Goal: Task Accomplishment & Management: Use online tool/utility

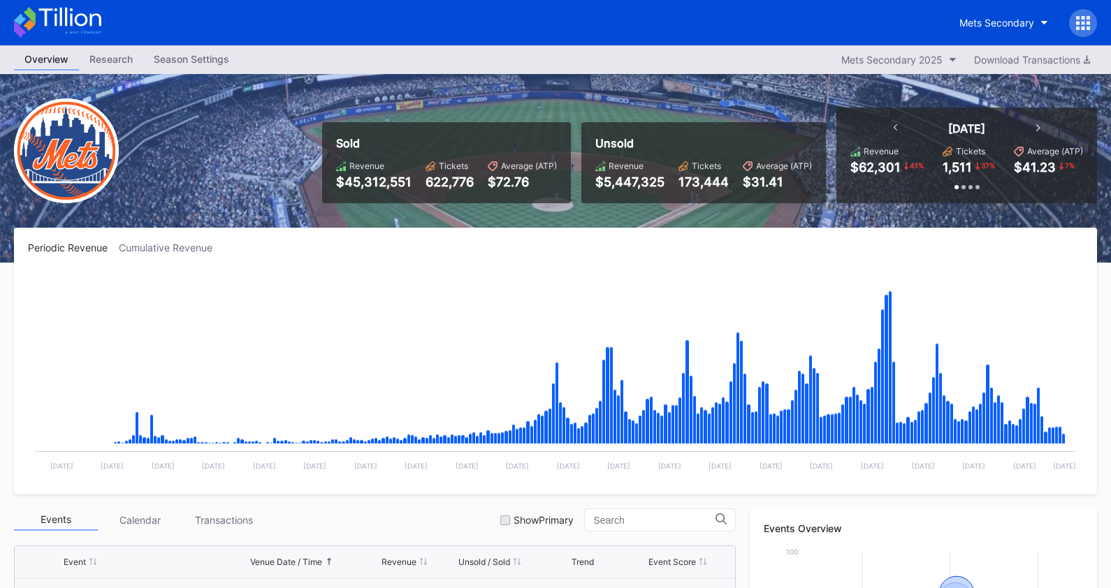
scroll to position [2906, 0]
click at [1074, 235] on div "Periodic Revenue Cumulative Revenue Created with Highcharts 11.2.0 Chart title …" at bounding box center [555, 361] width 1083 height 267
click at [965, 22] on div "Mets Secondary" at bounding box center [996, 23] width 75 height 12
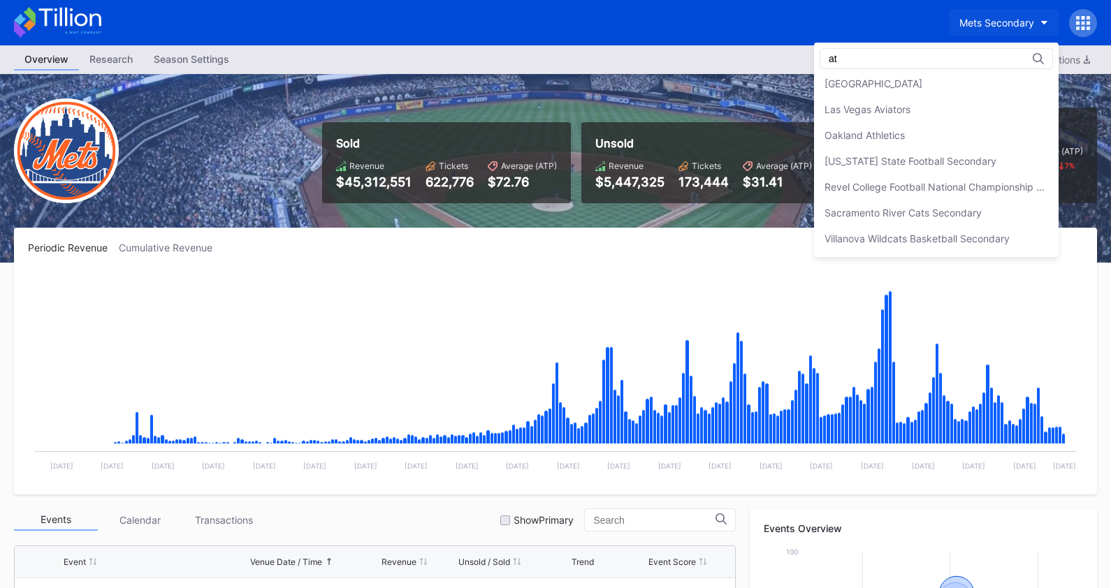
scroll to position [0, 0]
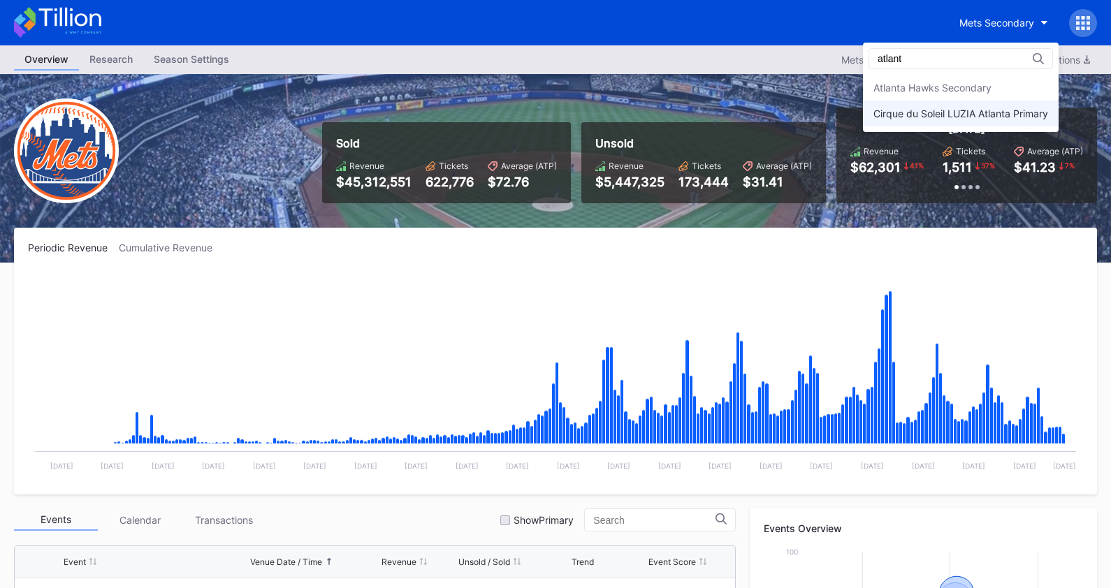
type input "atlant"
click at [956, 113] on div "Cirque du Soleil LUZIA Atlanta Primary" at bounding box center [960, 114] width 175 height 12
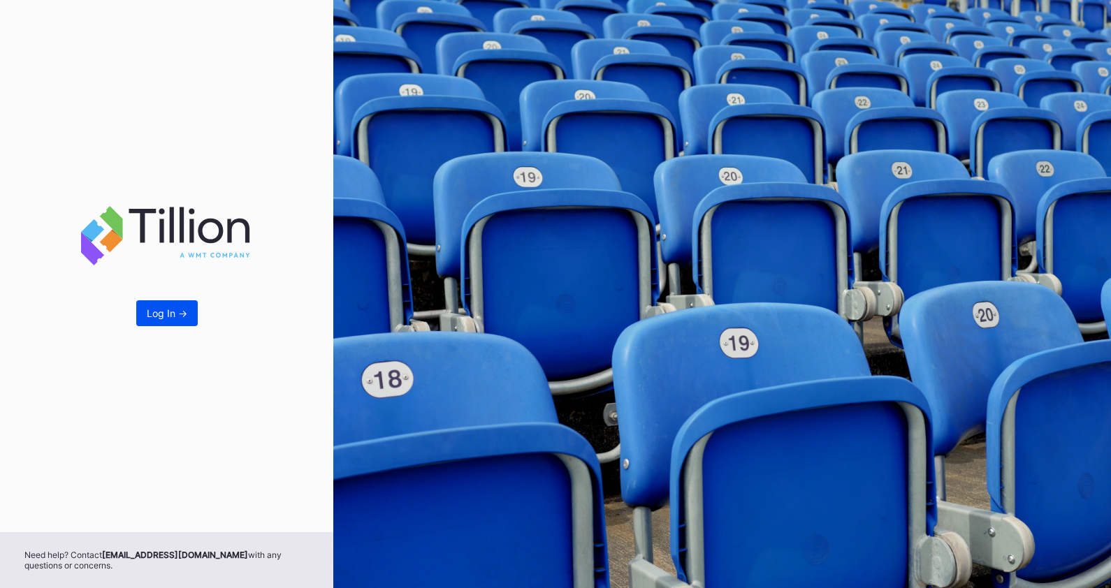
click at [174, 317] on div "Log In ->" at bounding box center [167, 313] width 41 height 12
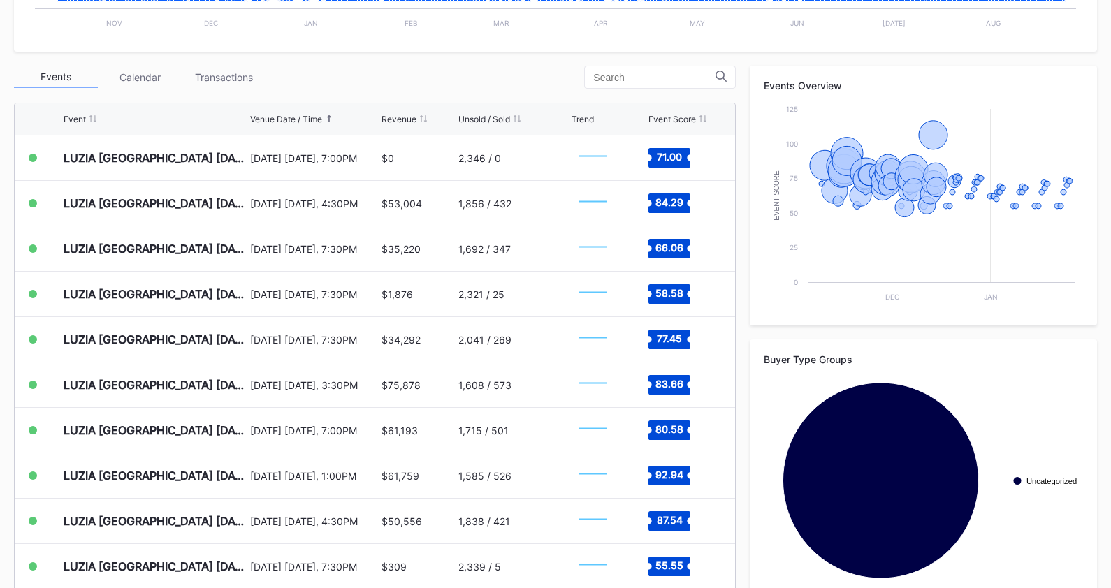
scroll to position [468, 0]
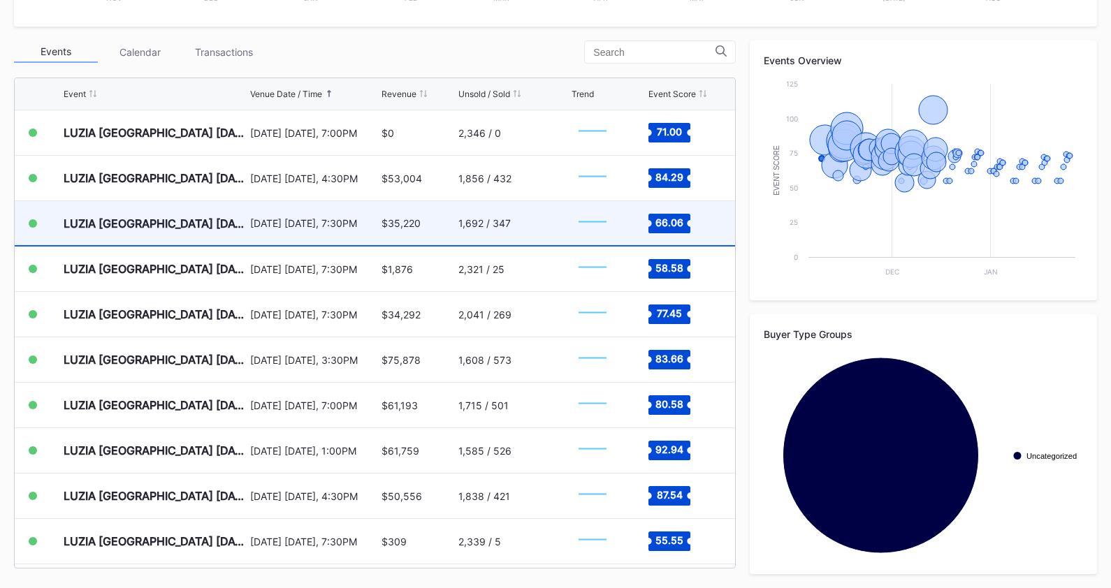
click at [511, 226] on div "1,692 / 347" at bounding box center [513, 223] width 110 height 44
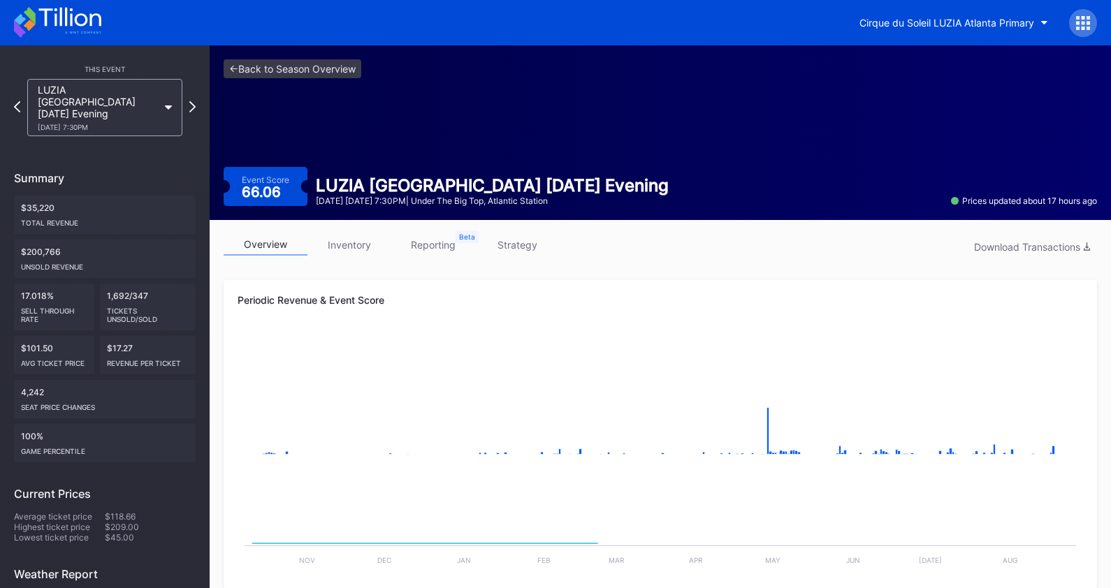
click at [360, 242] on link "inventory" at bounding box center [349, 245] width 84 height 22
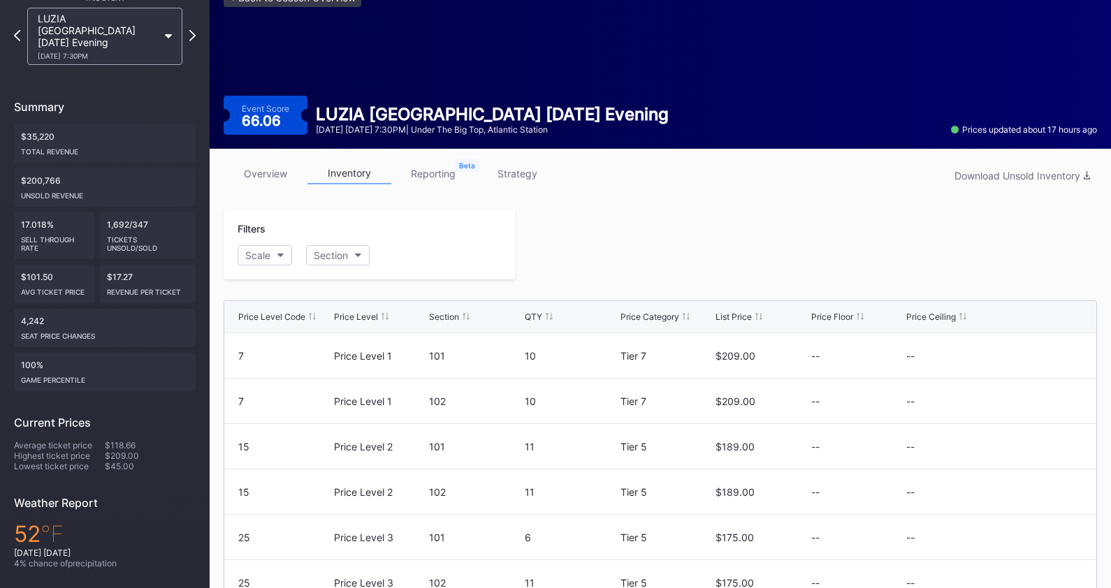
scroll to position [92, 0]
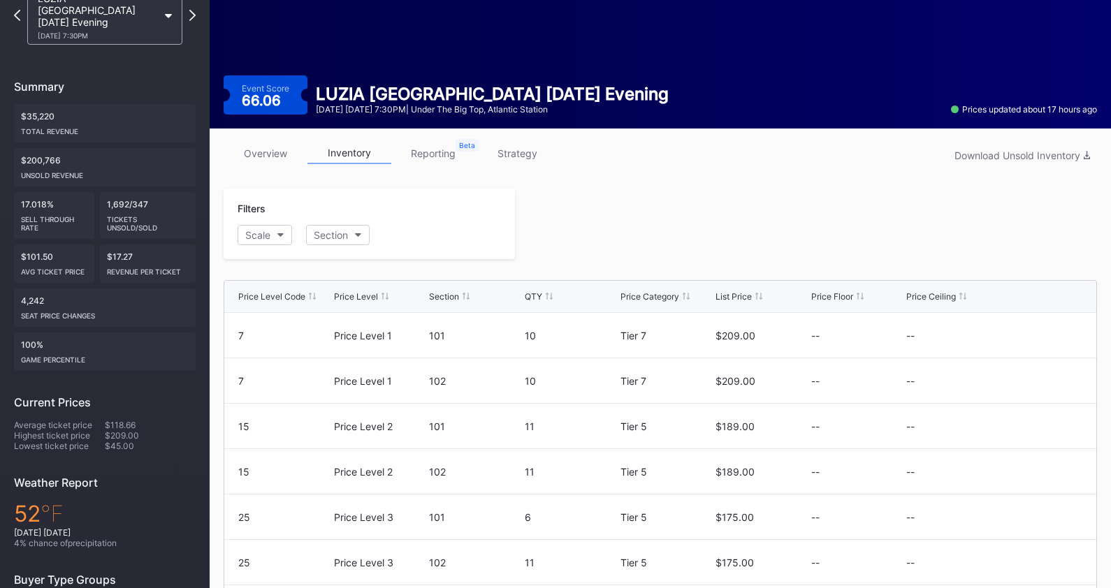
click at [738, 295] on div "List Price" at bounding box center [733, 296] width 36 height 10
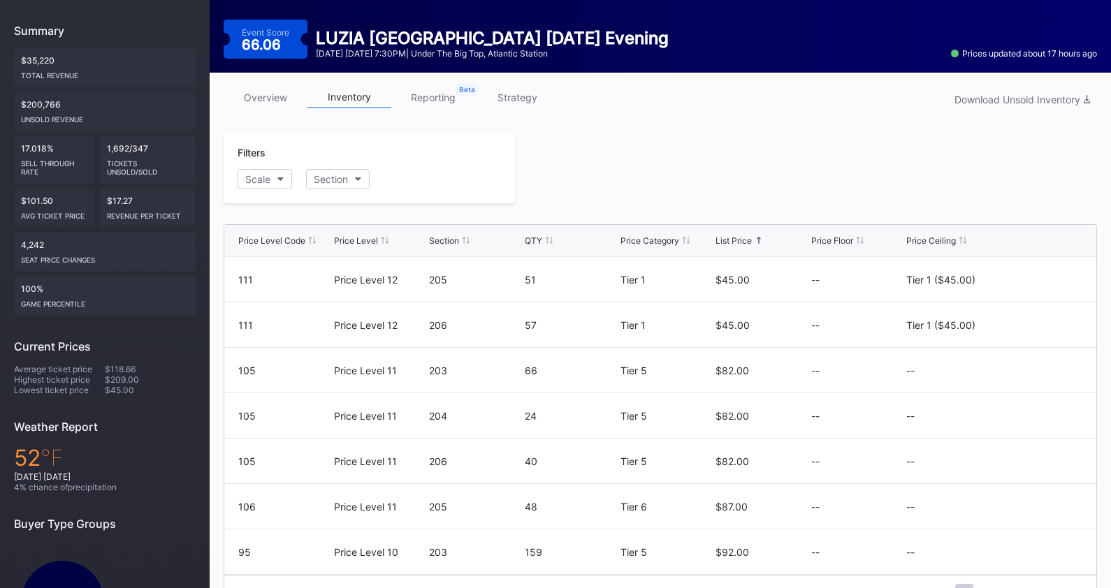
scroll to position [0, 0]
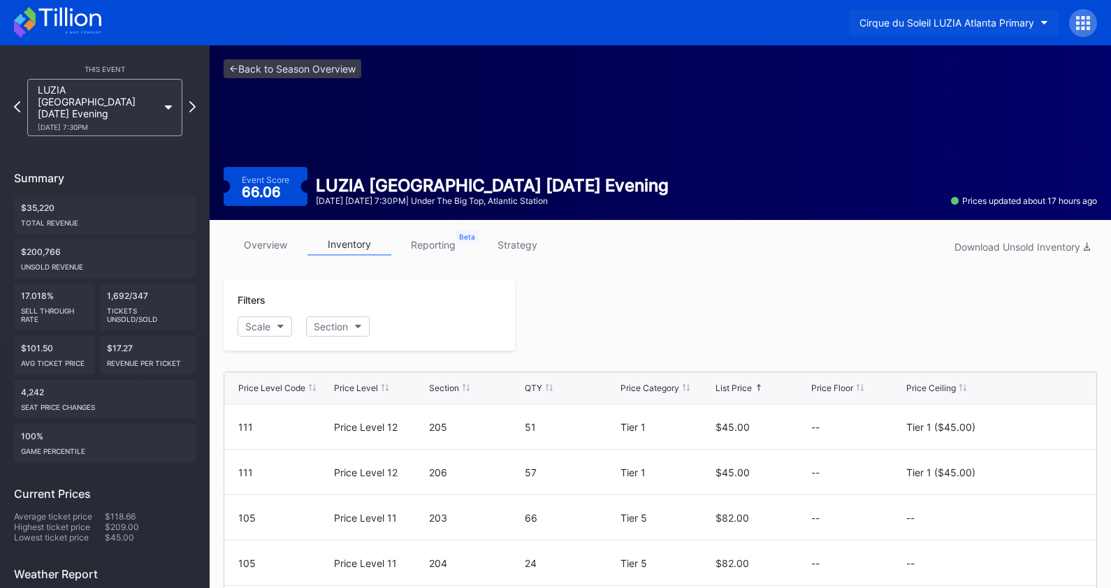
click at [1023, 16] on button "Cirque du Soleil LUZIA Atlanta Primary" at bounding box center [954, 23] width 210 height 26
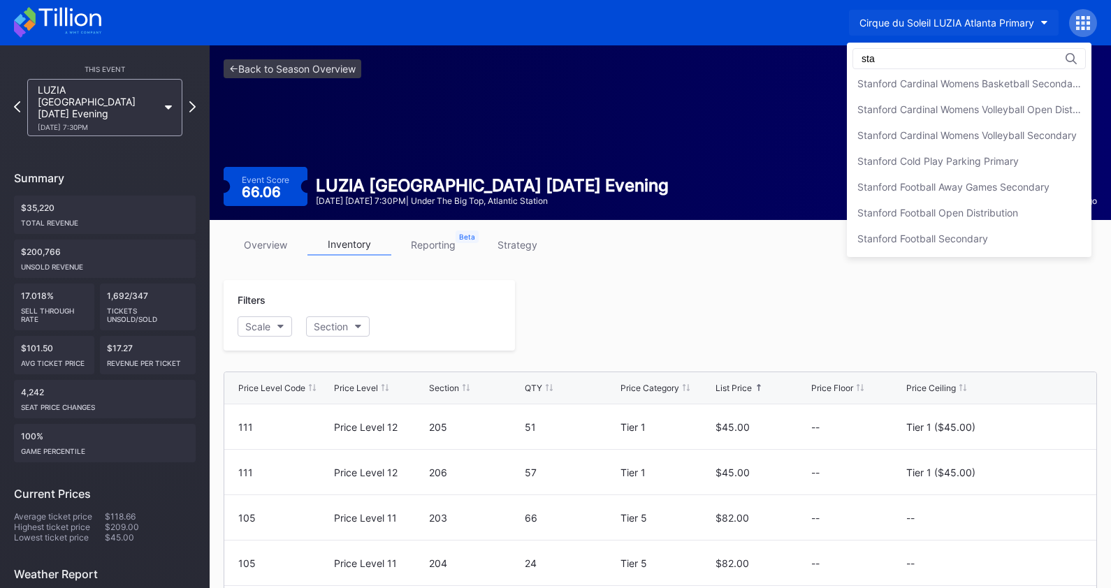
scroll to position [366, 0]
type input "sta"
click at [972, 212] on div "Stanford Football Open Distribution" at bounding box center [937, 213] width 161 height 12
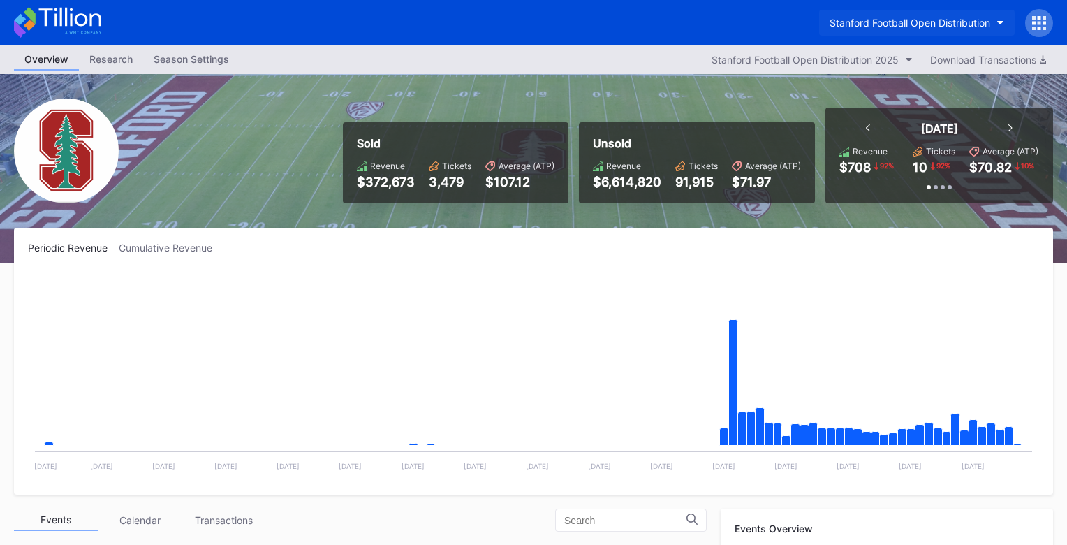
click at [947, 27] on div "Stanford Football Open Distribution" at bounding box center [910, 23] width 161 height 12
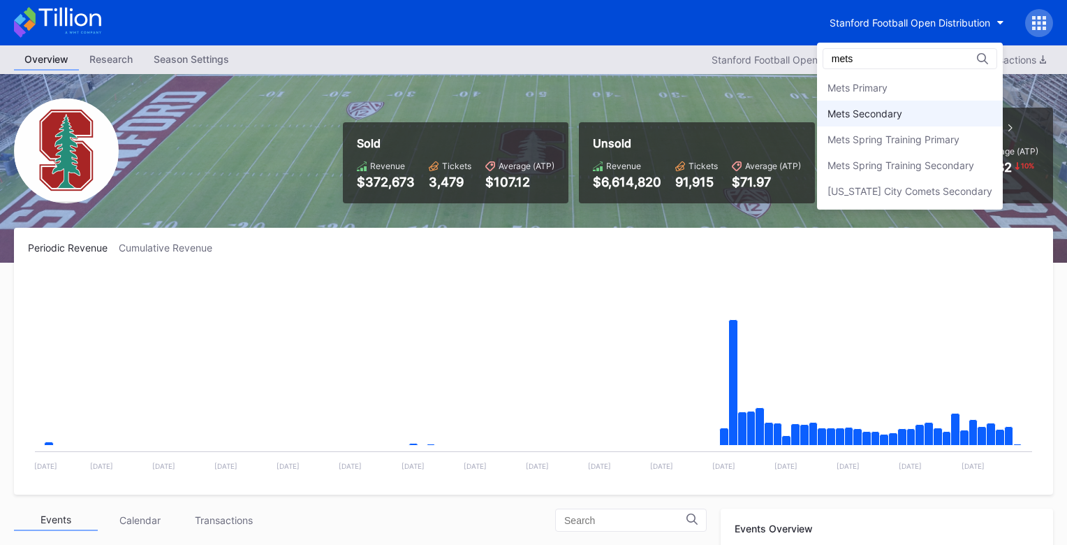
type input "mets"
click at [975, 117] on div "Mets Secondary" at bounding box center [910, 114] width 186 height 26
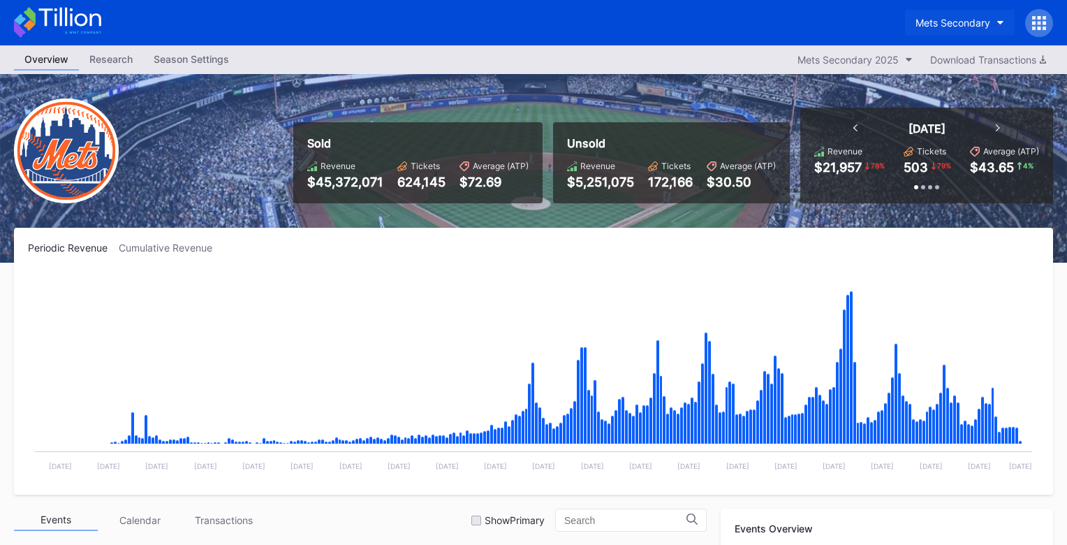
click at [954, 31] on button "Mets Secondary" at bounding box center [960, 23] width 110 height 26
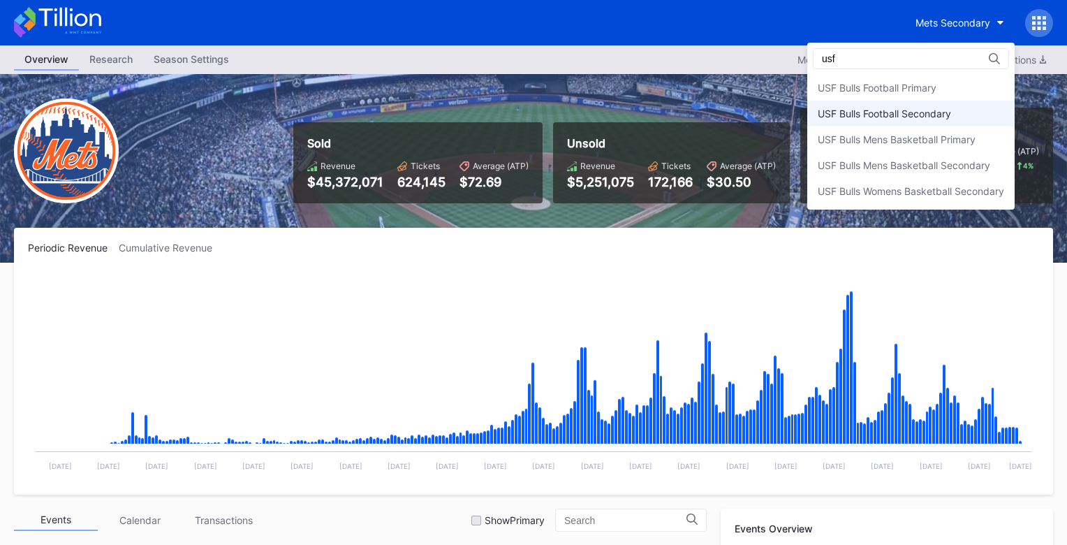
type input "usf"
click at [905, 116] on div "USF Bulls Football Secondary" at bounding box center [884, 114] width 133 height 12
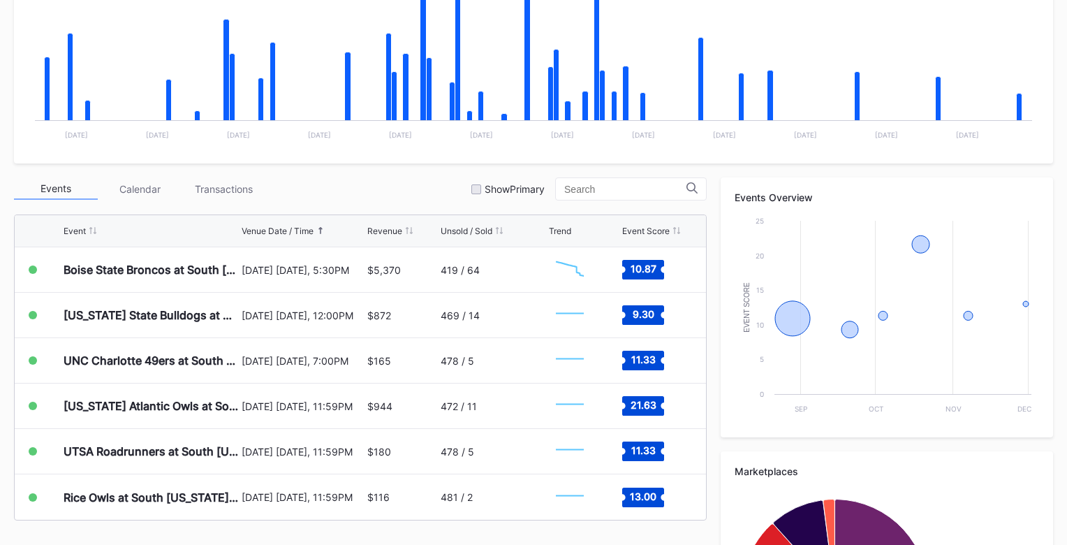
scroll to position [335, 0]
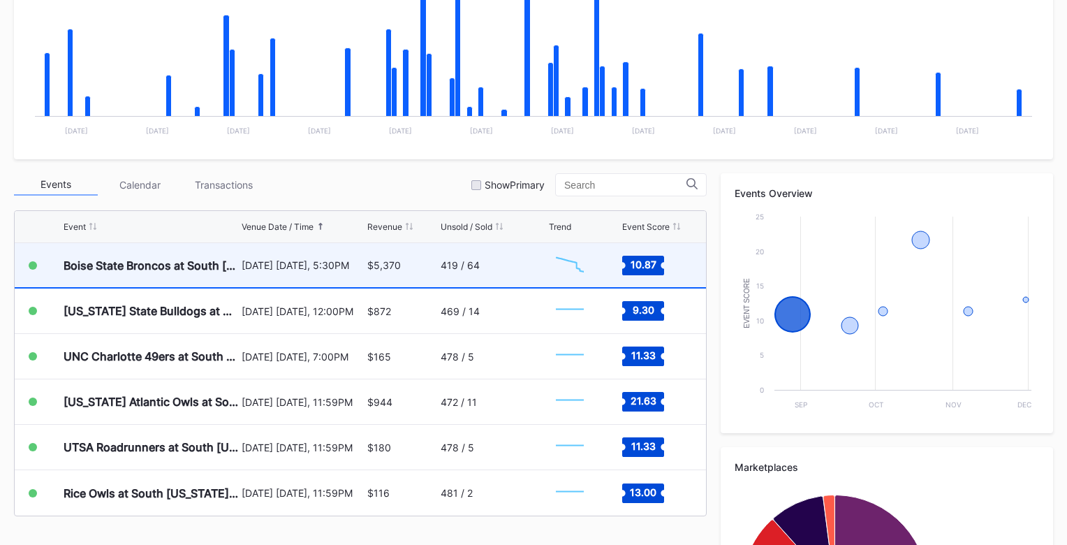
click at [487, 272] on div "419 / 64" at bounding box center [493, 265] width 105 height 44
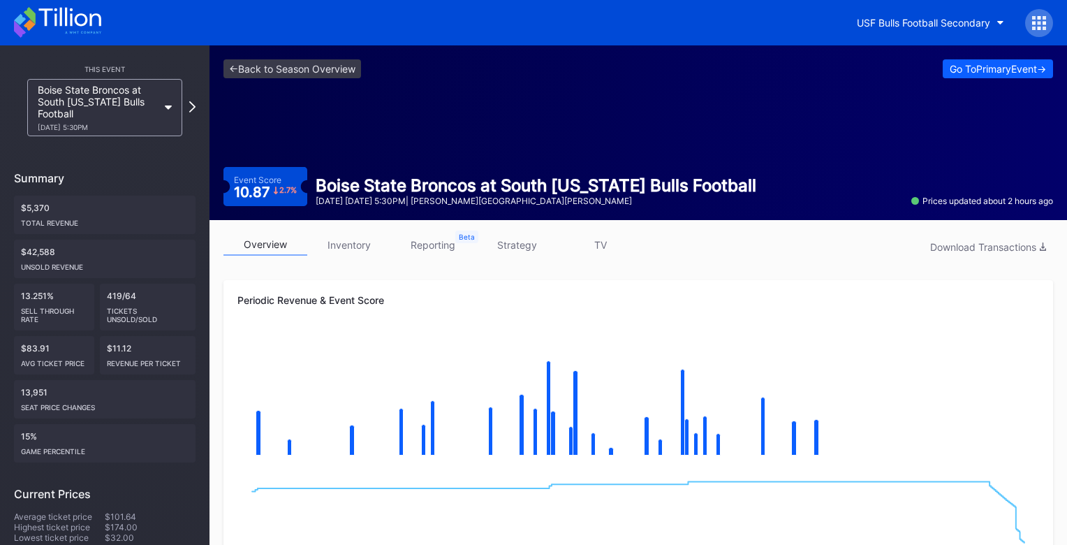
click at [514, 240] on link "strategy" at bounding box center [517, 245] width 84 height 22
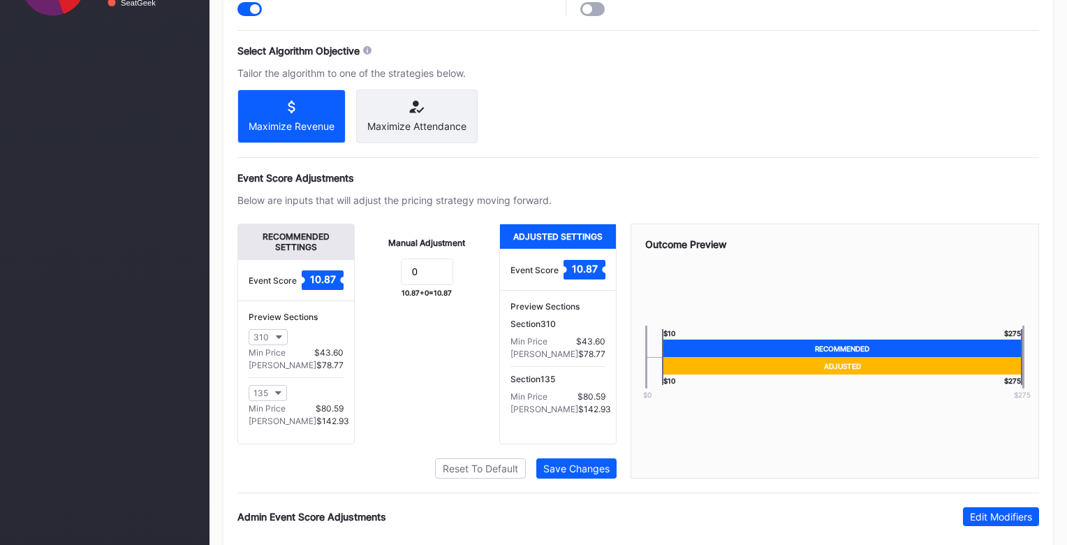
scroll to position [1003, 0]
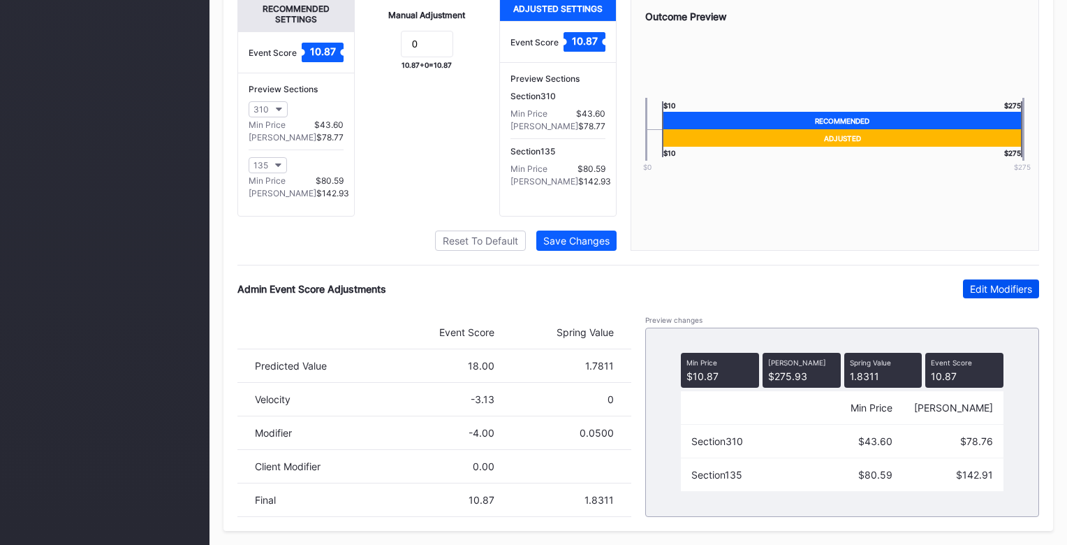
click at [988, 292] on div "Edit Modifiers" at bounding box center [1001, 289] width 62 height 12
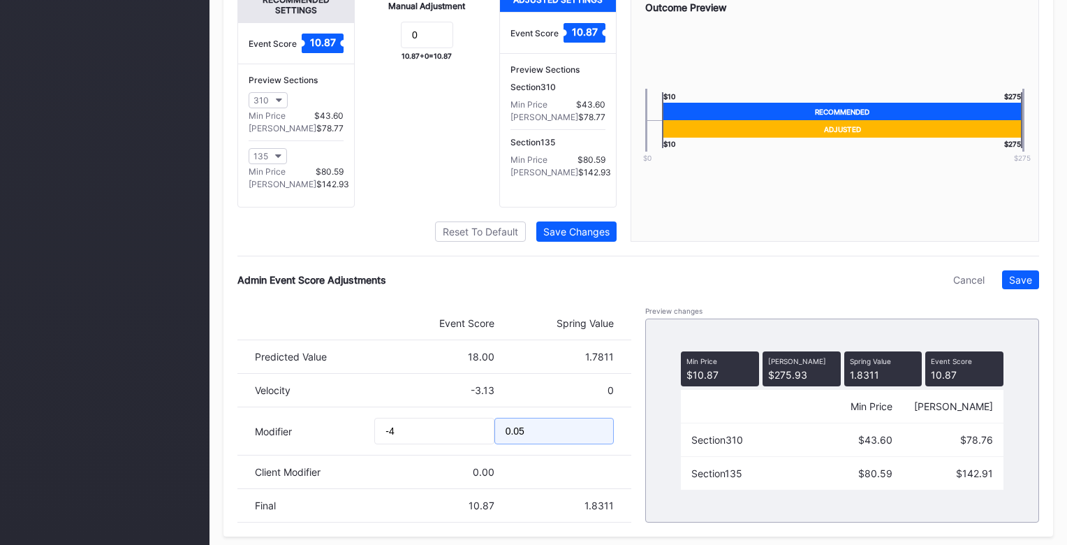
click at [553, 442] on input "0.05" at bounding box center [554, 431] width 119 height 27
type input "0.0"
click at [1051, 300] on div "Pricing Strategy Pricing Status Turn this toggle off to prevent any pricing mod…" at bounding box center [639, 86] width 830 height 899
click at [449, 440] on input "-4" at bounding box center [433, 431] width 119 height 27
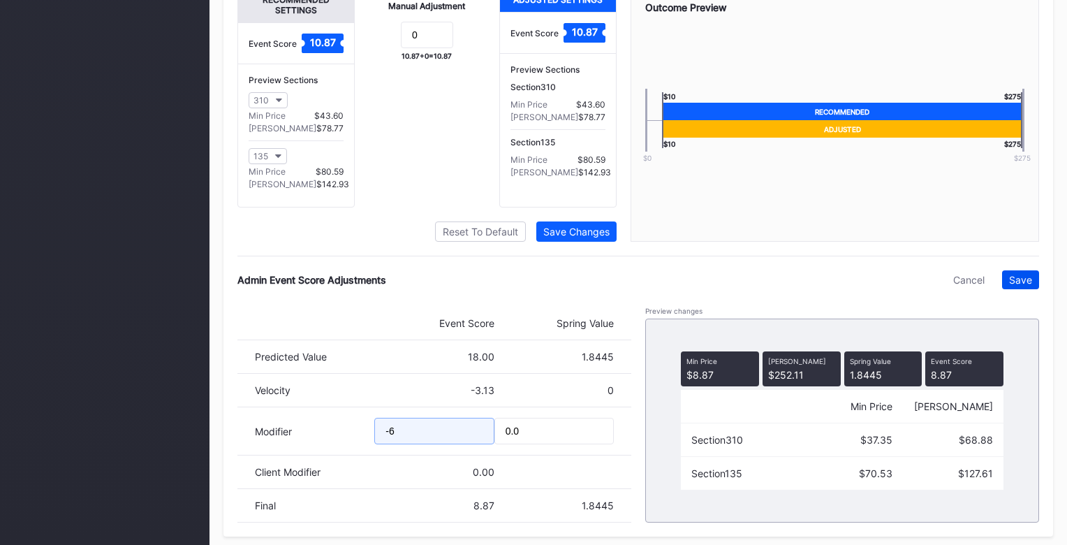
type input "-6"
click at [1023, 284] on div "Save" at bounding box center [1020, 280] width 23 height 12
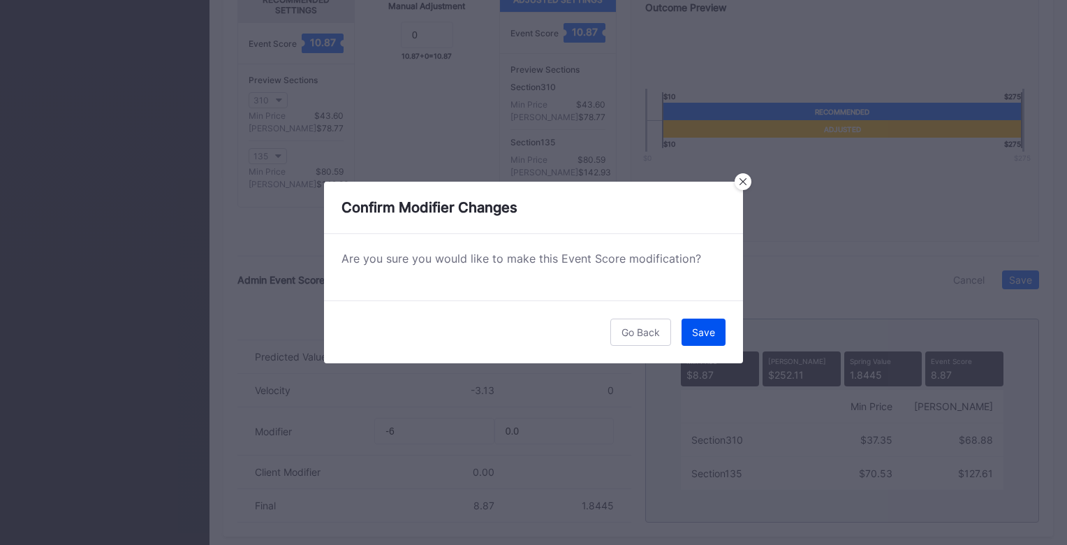
click at [722, 337] on button "Save" at bounding box center [704, 332] width 44 height 27
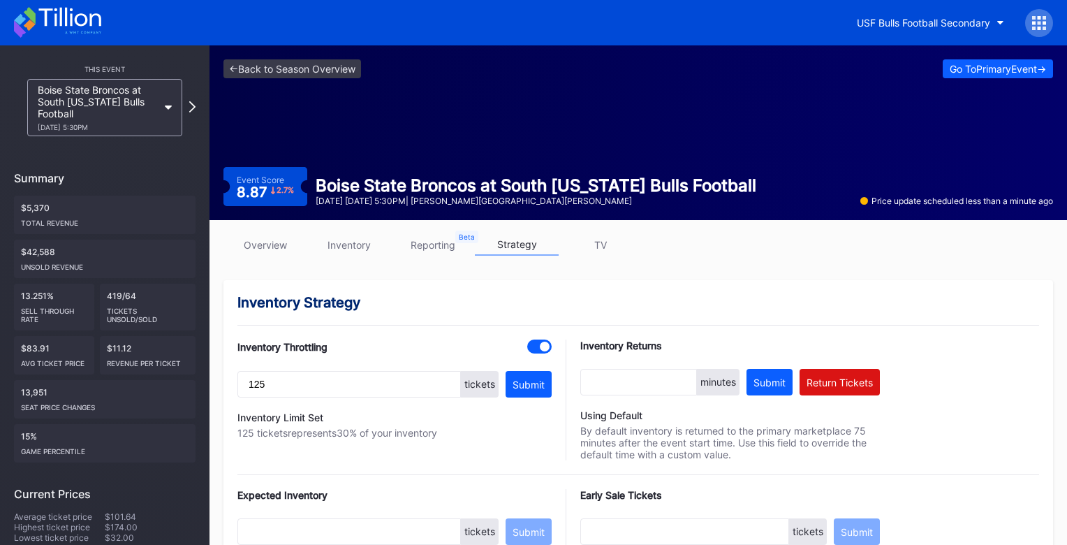
click at [280, 238] on link "overview" at bounding box center [266, 245] width 84 height 22
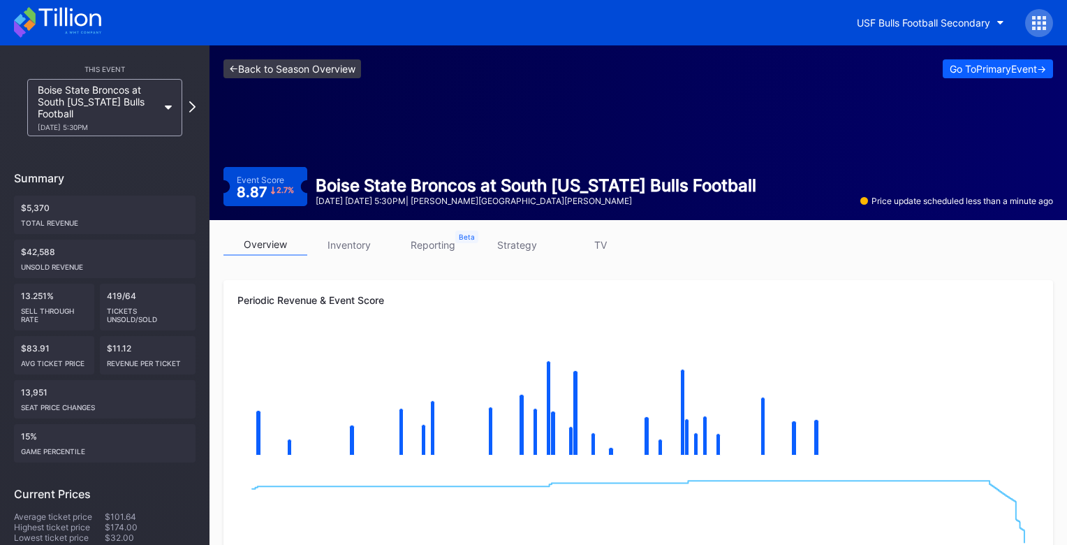
click at [330, 71] on link "<- Back to Season Overview" at bounding box center [293, 68] width 138 height 19
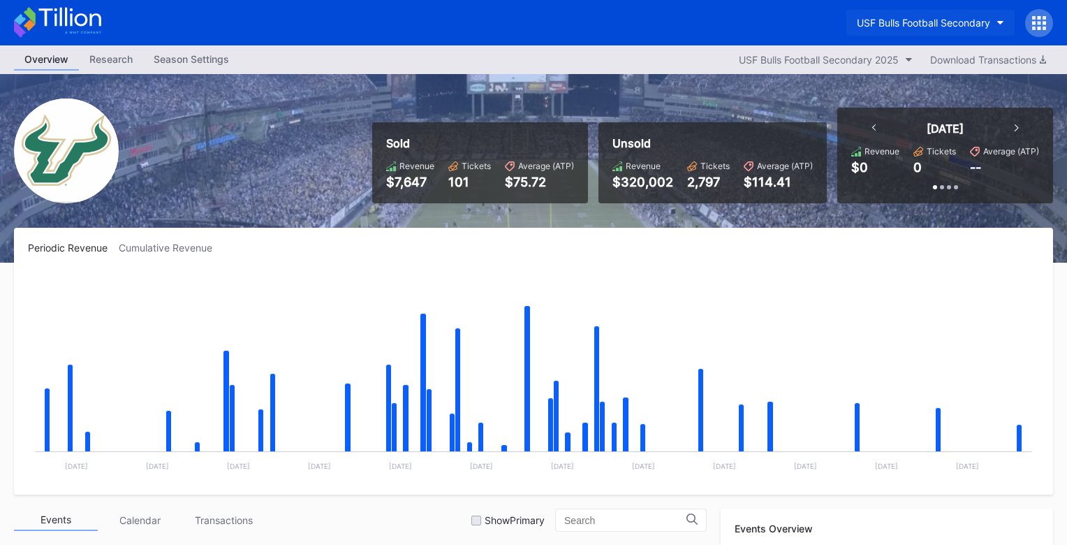
click at [933, 19] on div "USF Bulls Football Secondary" at bounding box center [923, 23] width 133 height 12
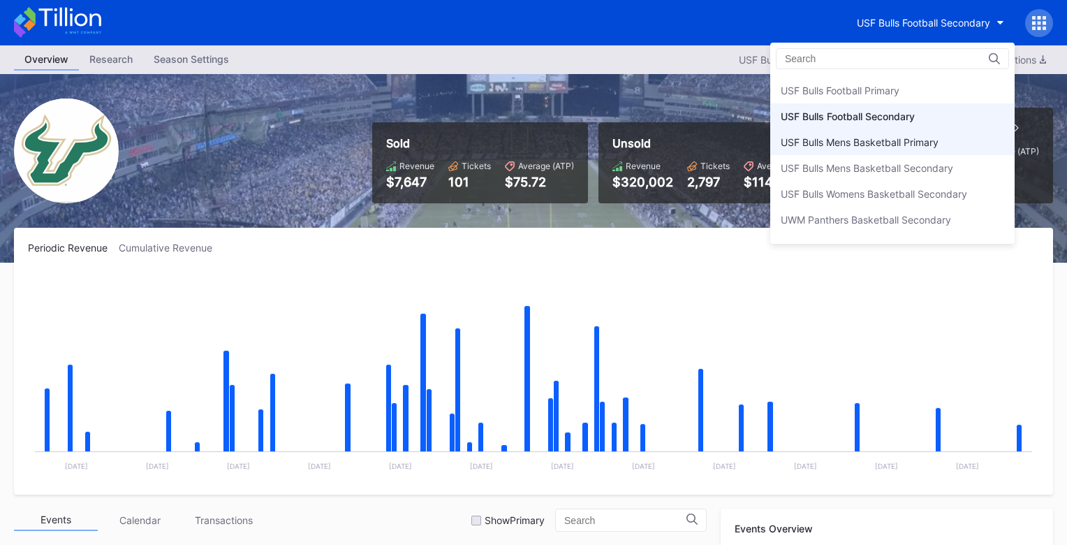
scroll to position [4620, 0]
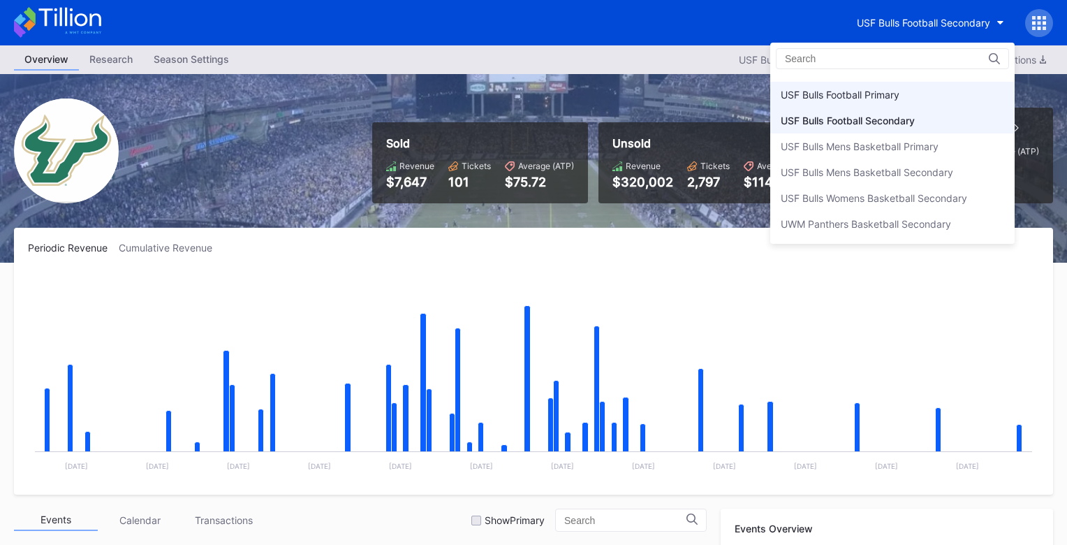
click at [909, 99] on div "USF Bulls Football Primary" at bounding box center [893, 95] width 245 height 26
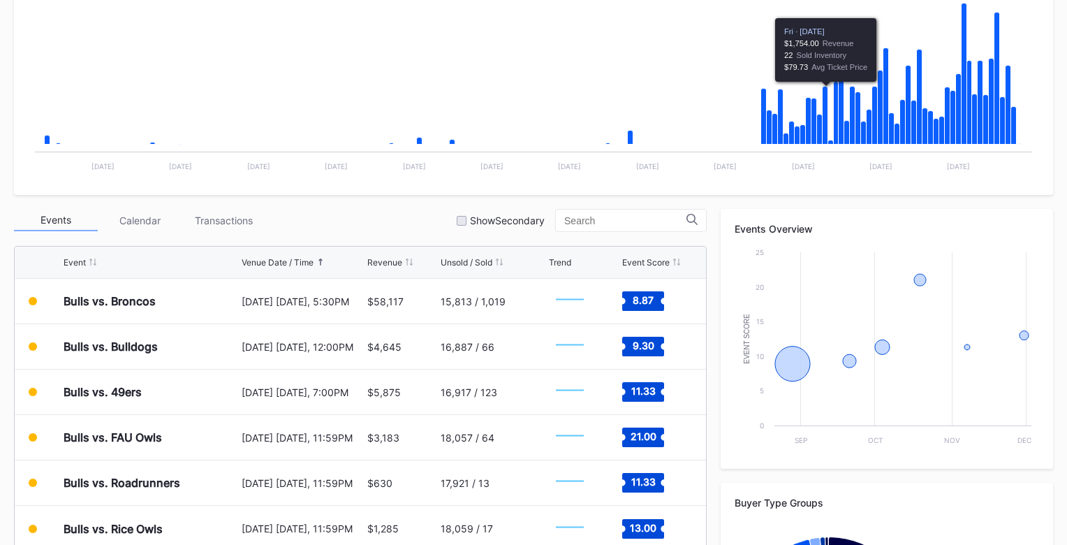
scroll to position [323, 0]
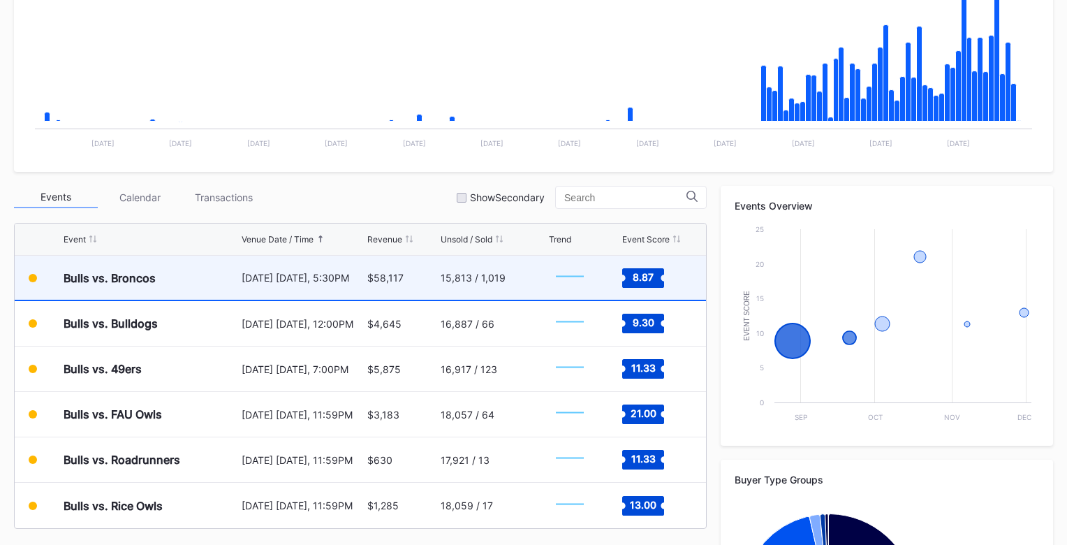
click at [469, 284] on div "15,813 / 1,019" at bounding box center [493, 278] width 105 height 44
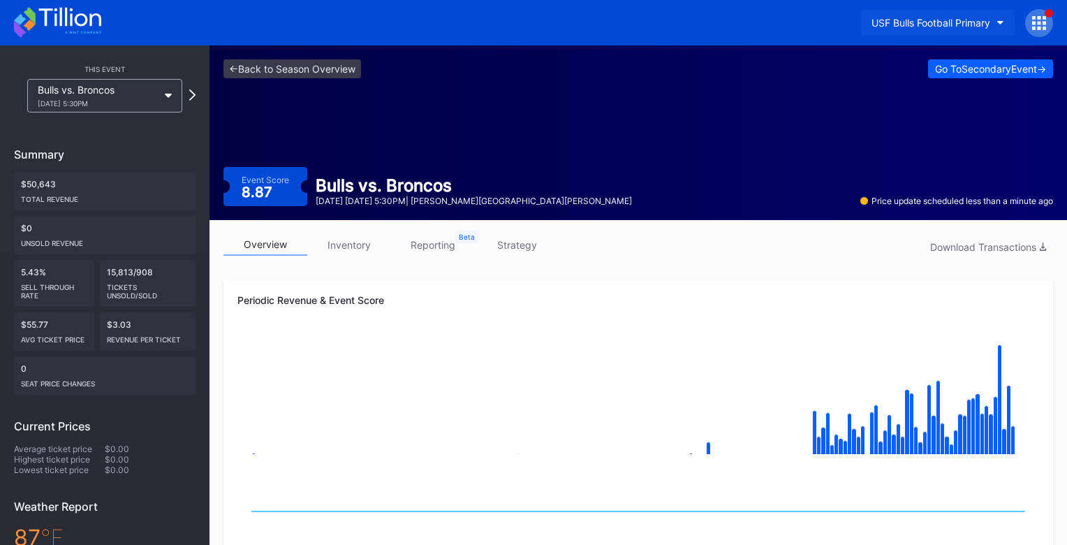
click at [925, 24] on div "USF Bulls Football Primary" at bounding box center [931, 23] width 119 height 12
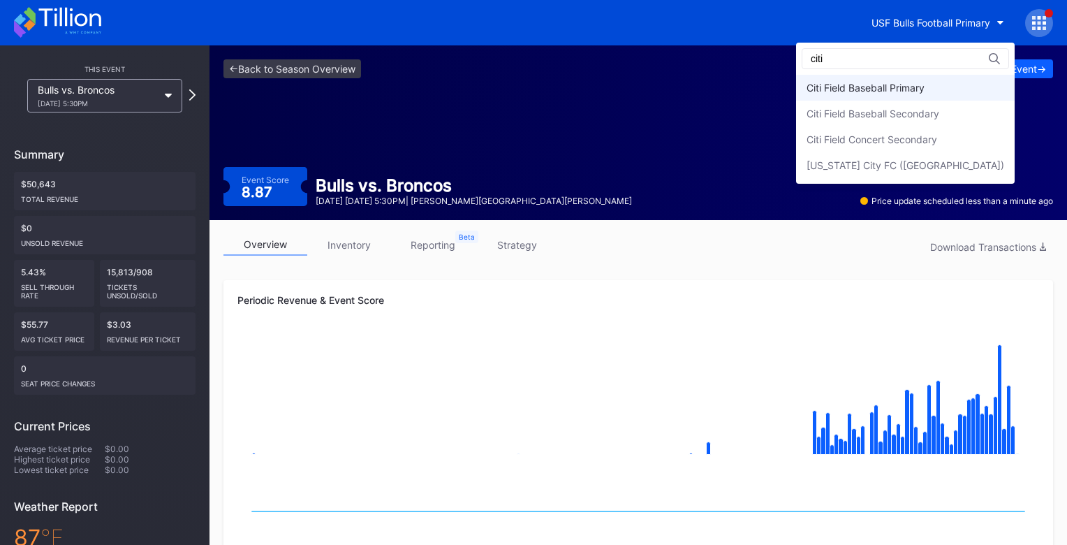
type input "citi"
click at [958, 97] on div "Citi Field Baseball Primary" at bounding box center [905, 88] width 219 height 26
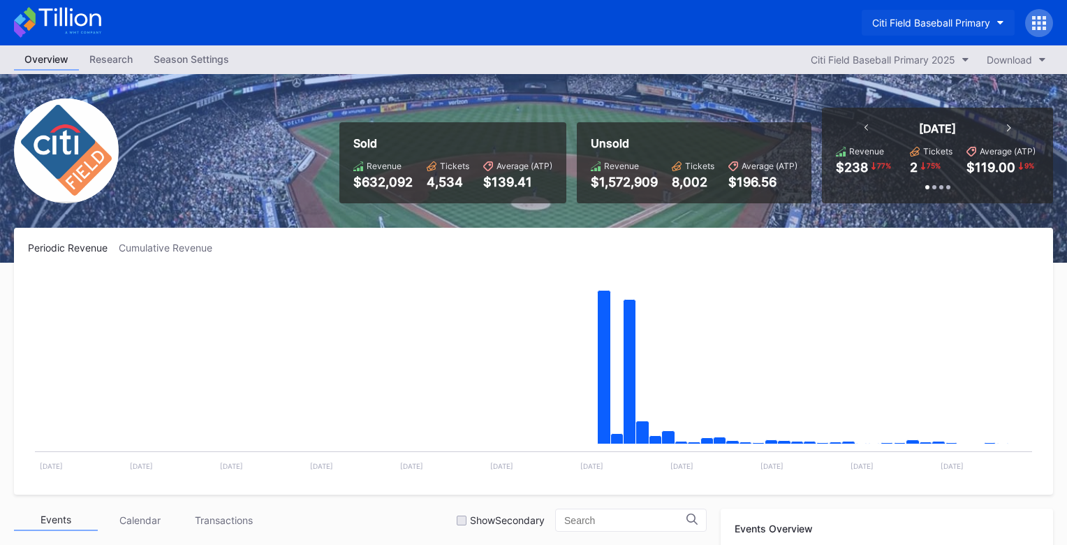
click at [877, 27] on div "Citi Field Baseball Primary" at bounding box center [932, 23] width 118 height 12
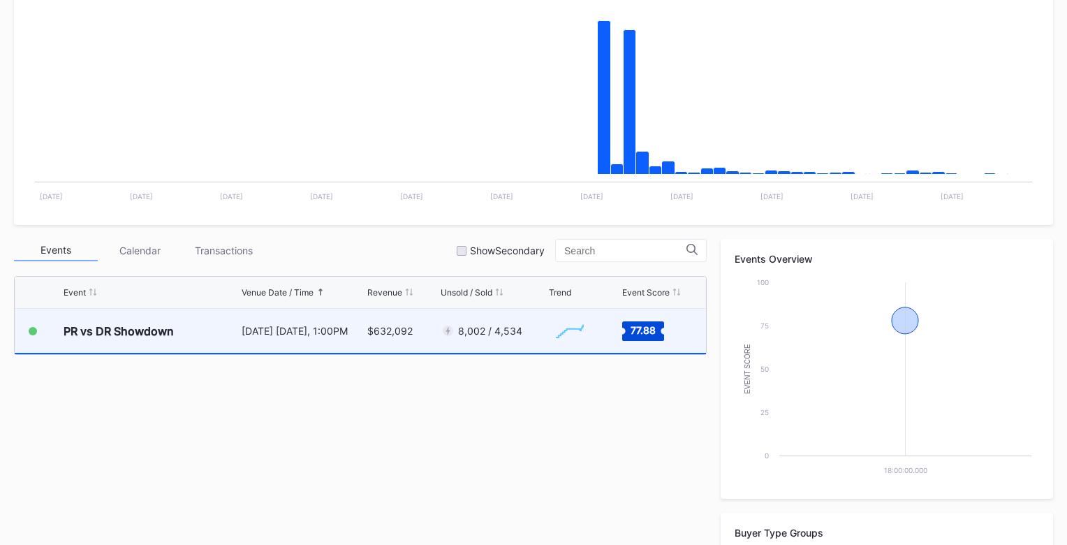
scroll to position [292, 0]
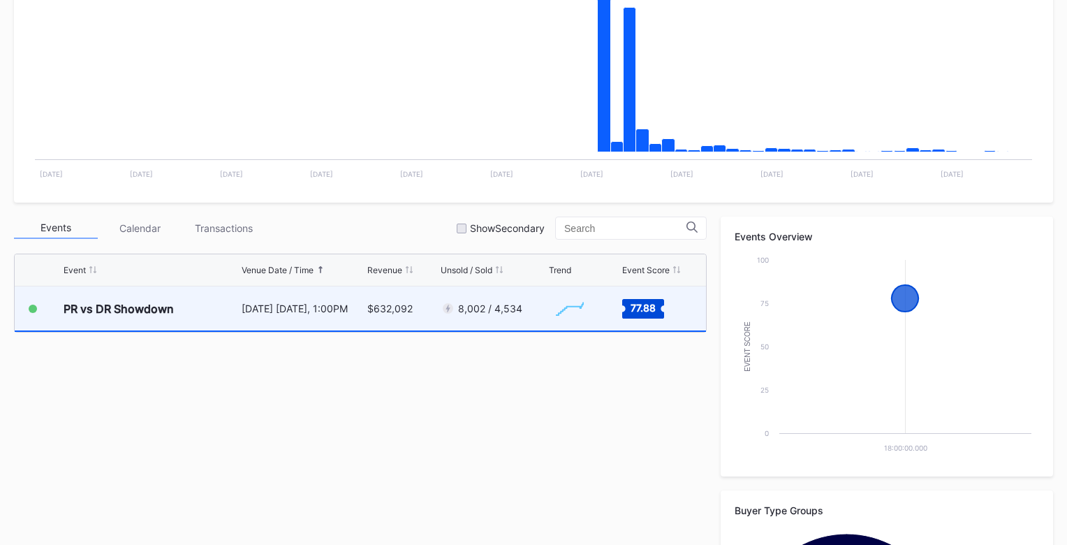
click at [463, 316] on div "8,002 / 4,534" at bounding box center [493, 308] width 105 height 44
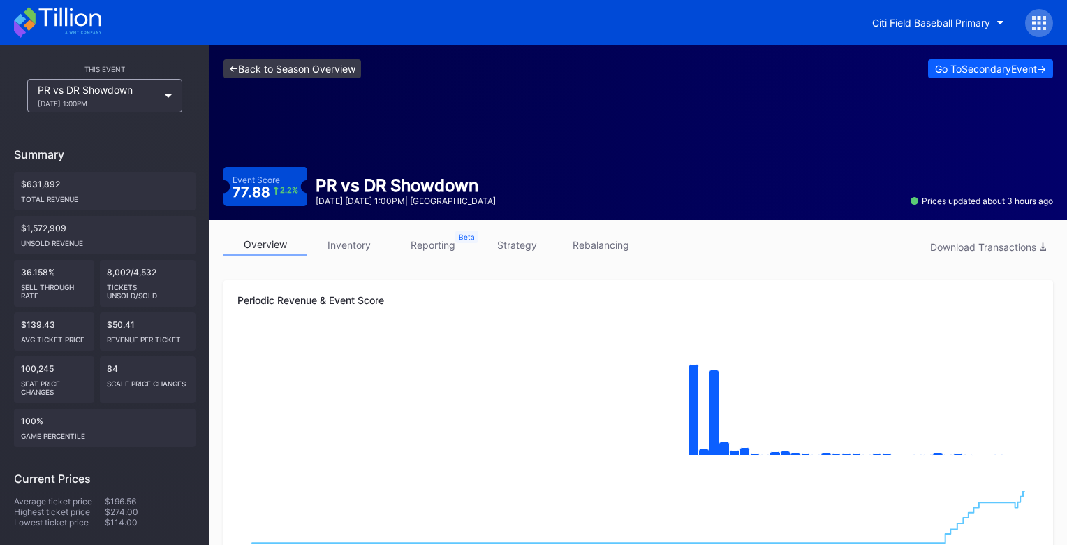
click at [342, 62] on link "<- Back to Season Overview" at bounding box center [293, 68] width 138 height 19
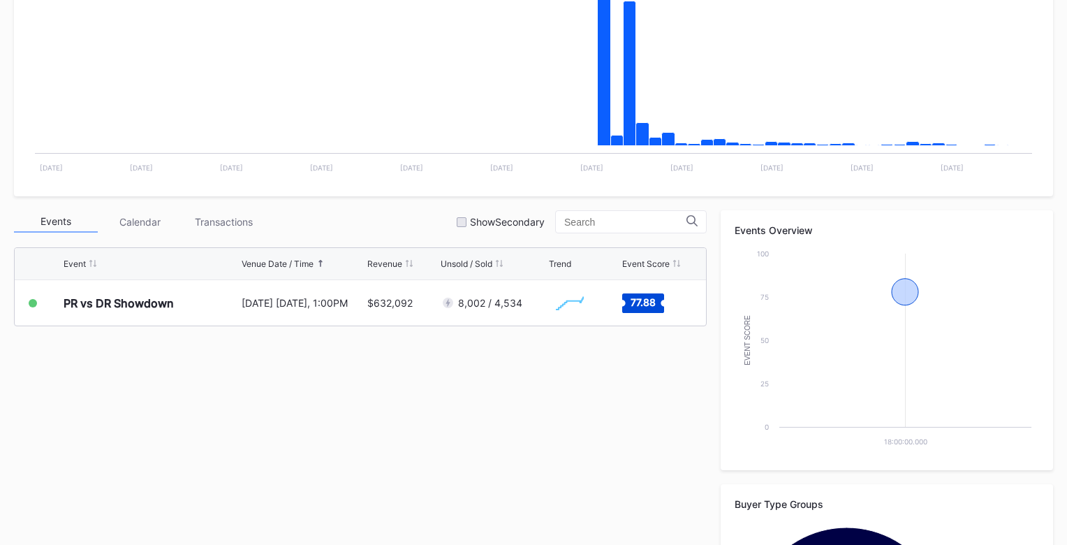
scroll to position [388, 0]
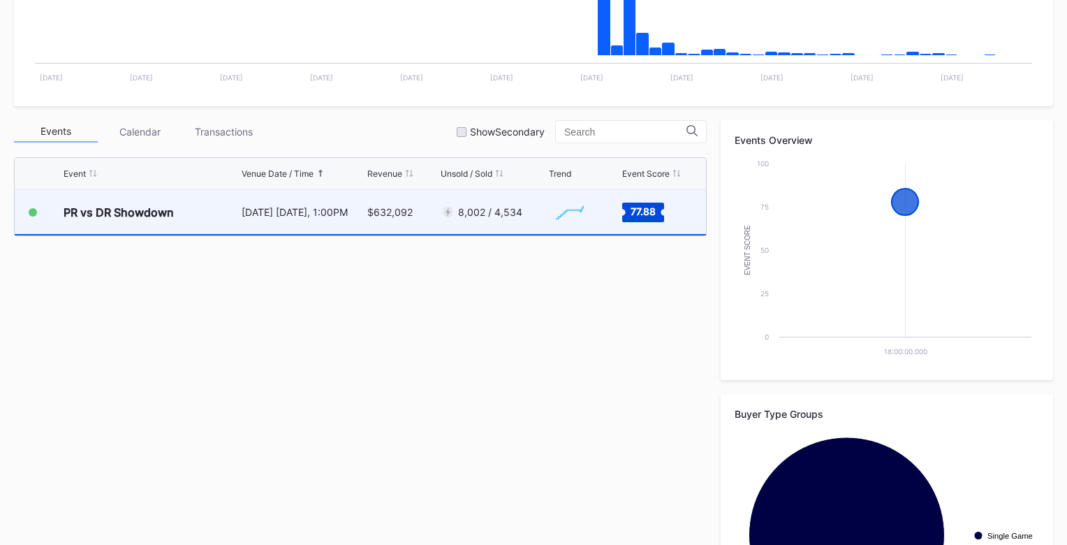
click at [482, 230] on div "8,002 / 4,534" at bounding box center [493, 212] width 105 height 44
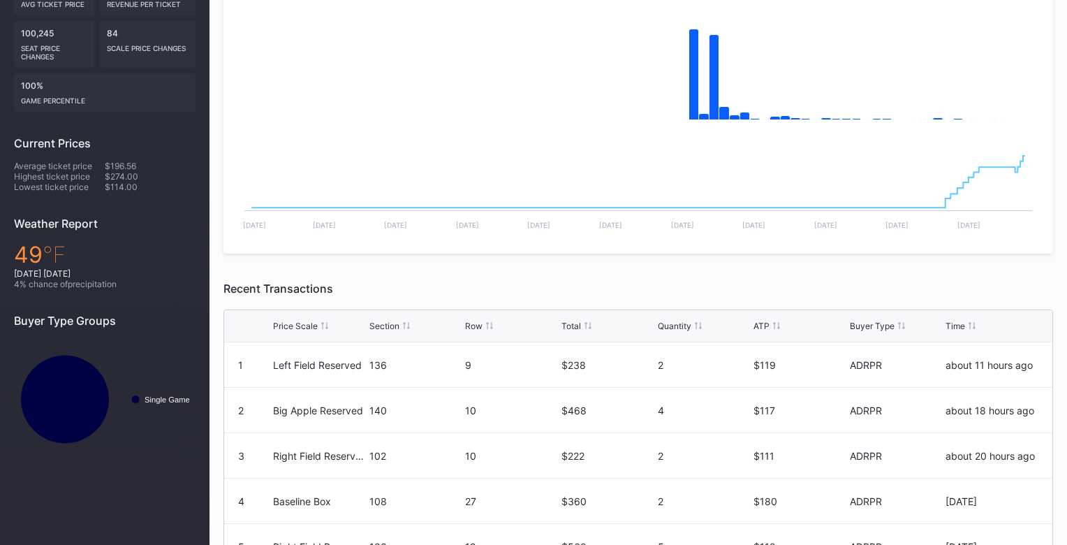
scroll to position [336, 0]
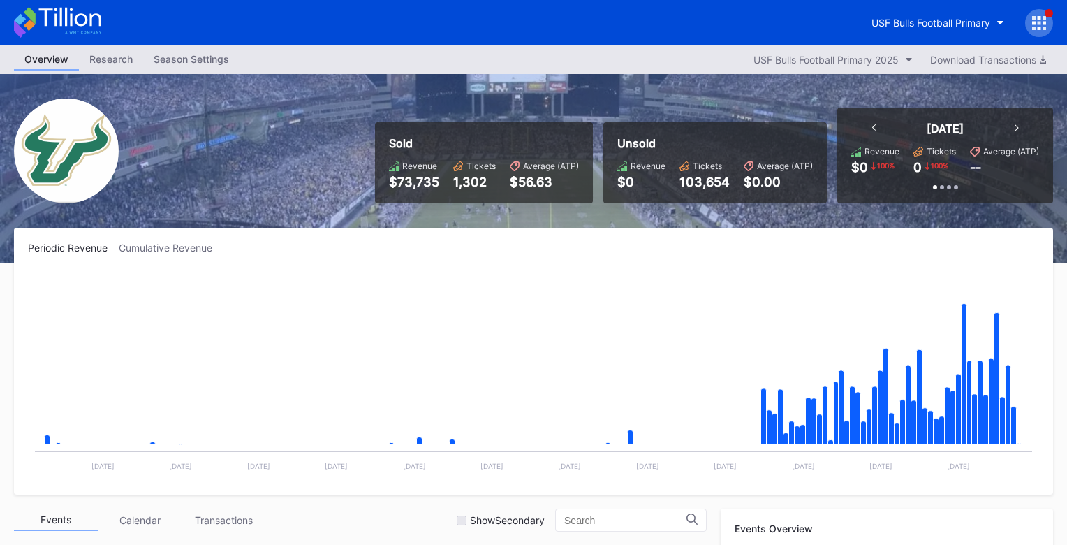
click at [1033, 23] on icon at bounding box center [1034, 22] width 3 height 3
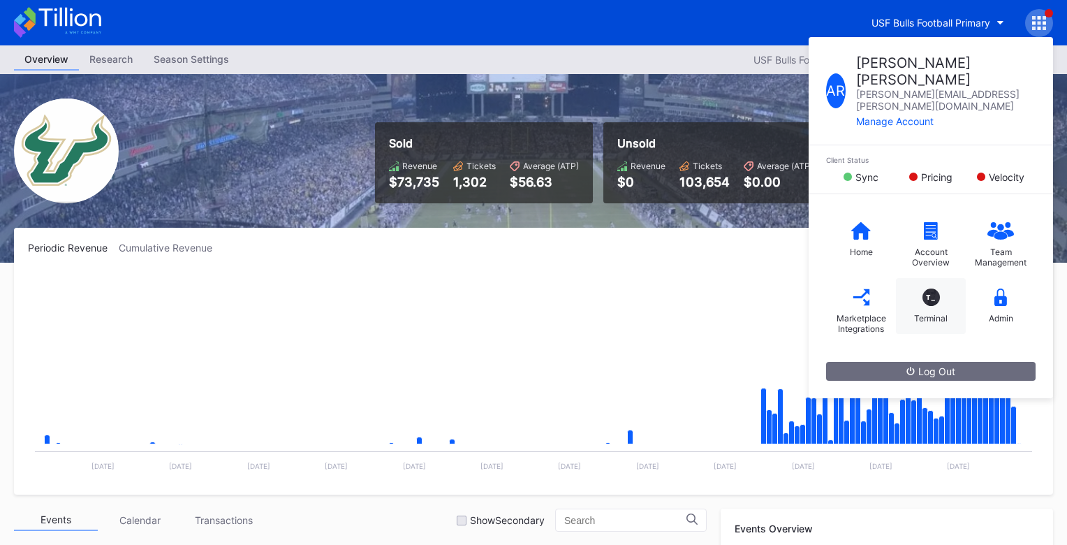
click at [914, 278] on div "T_ Terminal" at bounding box center [931, 306] width 70 height 56
